Goal: Obtain resource: Download file/media

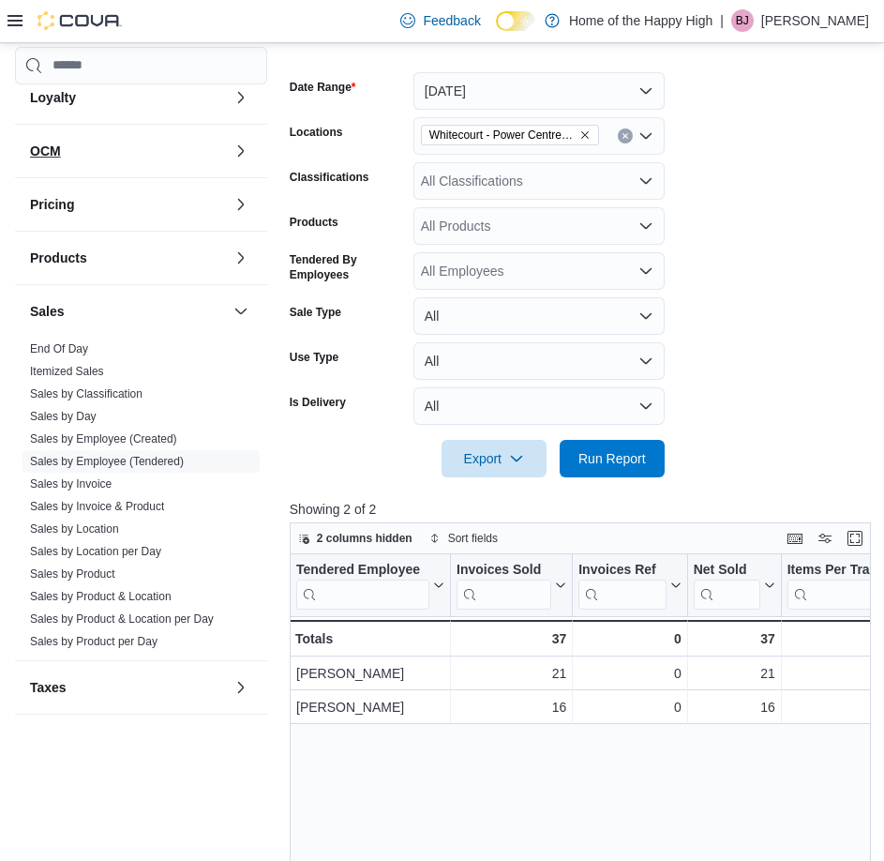
scroll to position [802, 0]
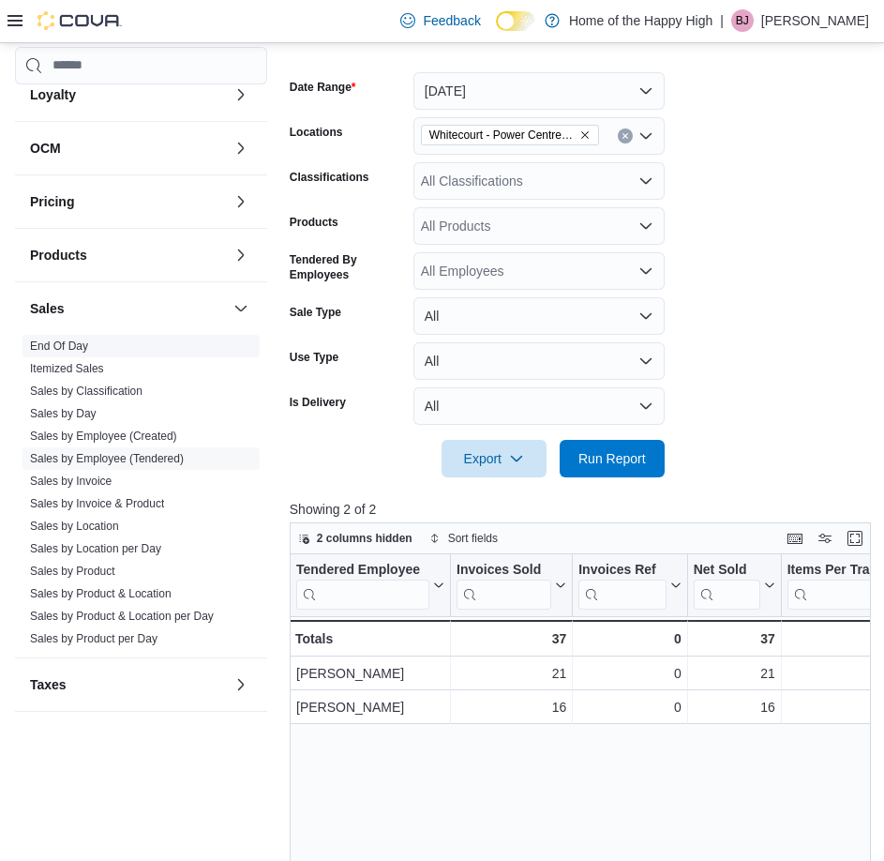
click at [83, 350] on link "End Of Day" at bounding box center [59, 346] width 58 height 13
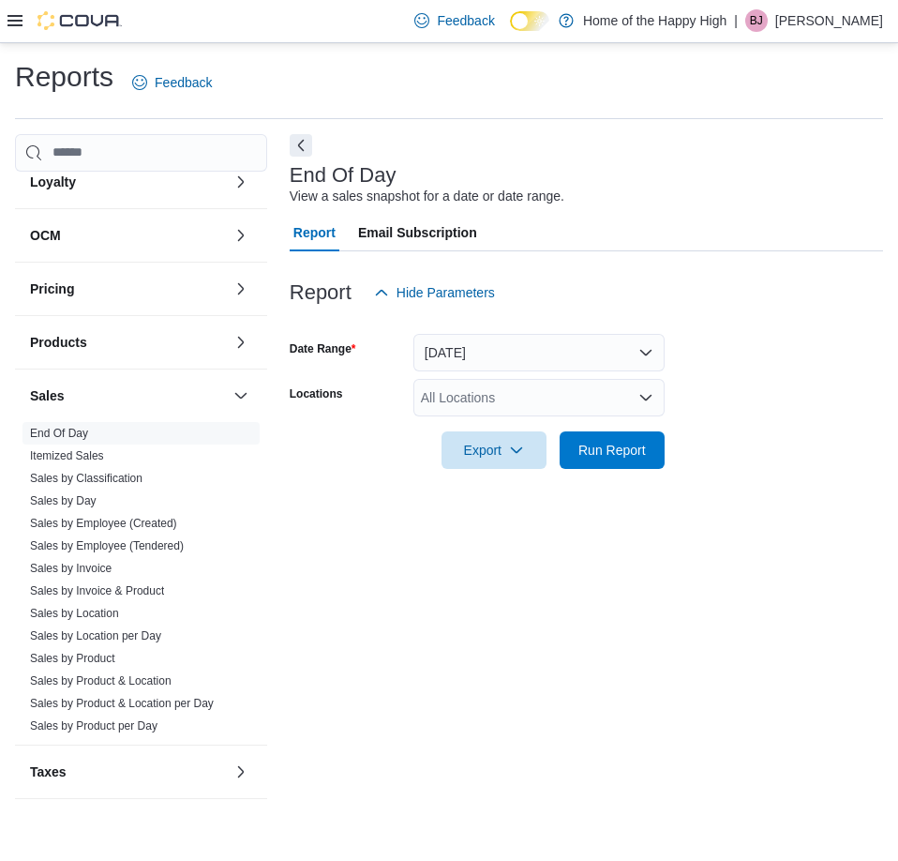
click at [514, 400] on div "All Locations" at bounding box center [539, 398] width 251 height 38
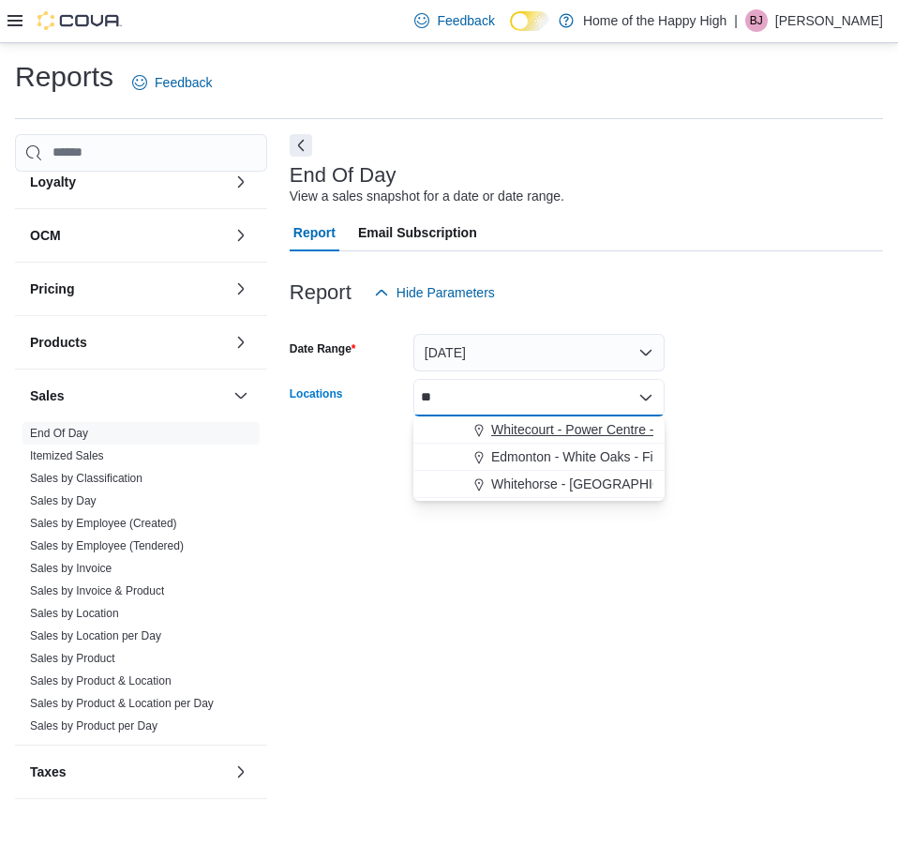
type input "**"
click at [516, 428] on span "Whitecourt - Power Centre - Fire & Flower" at bounding box center [613, 429] width 245 height 19
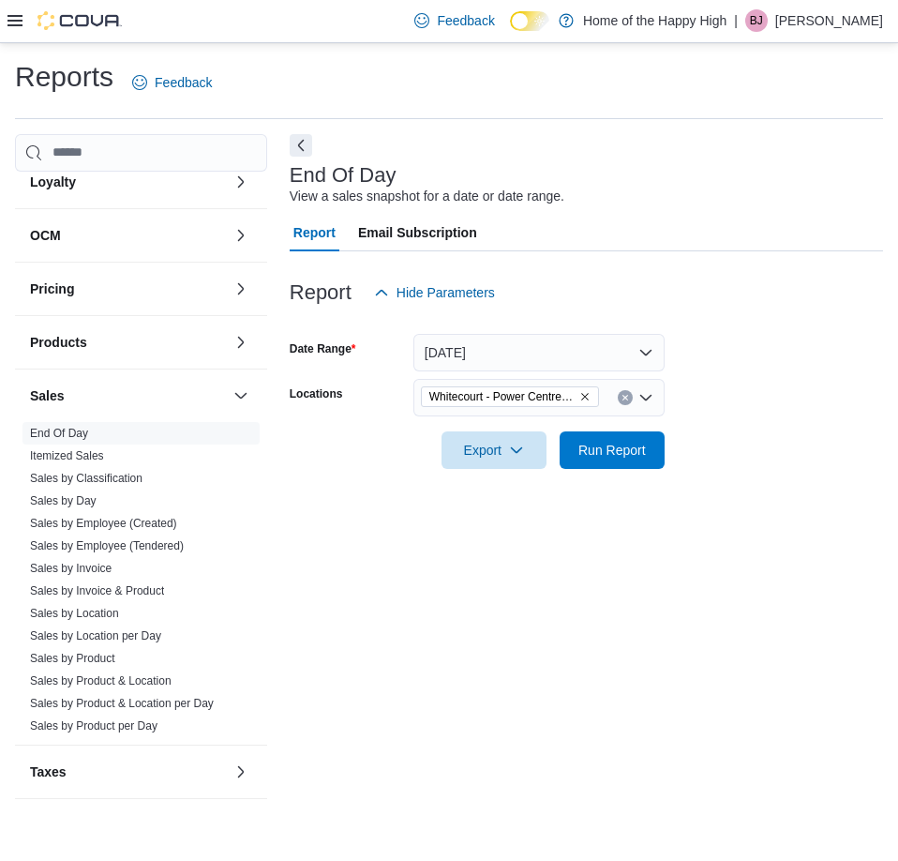
click at [853, 649] on div "End Of Day View a sales snapshot for a date or date range. Report Email Subscri…" at bounding box center [587, 476] width 594 height 684
click at [467, 456] on span "Export" at bounding box center [494, 449] width 83 height 38
click at [493, 530] on span "Export to Pdf" at bounding box center [497, 525] width 84 height 15
